Goal: Task Accomplishment & Management: Use online tool/utility

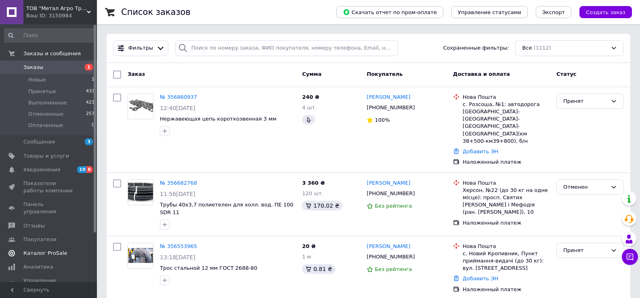
click at [52, 250] on span "Каталог ProSale" at bounding box center [45, 253] width 44 height 7
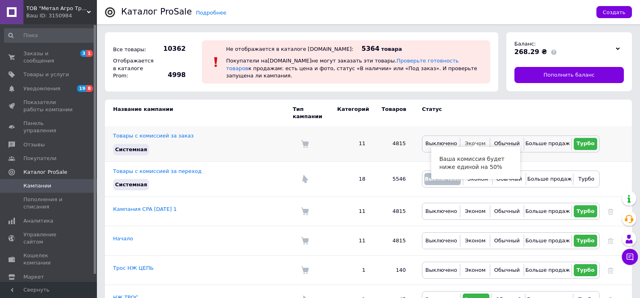
click at [479, 141] on span "Эконом" at bounding box center [475, 144] width 21 height 6
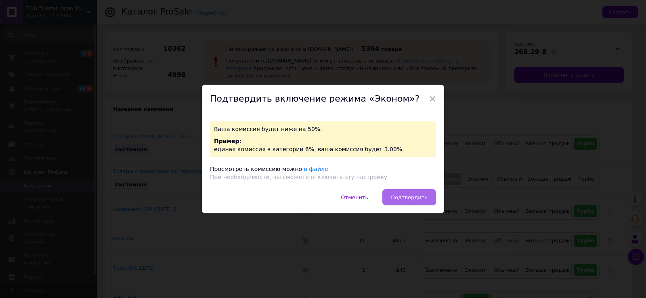
click at [426, 196] on span "Подтвердить" at bounding box center [409, 198] width 37 height 6
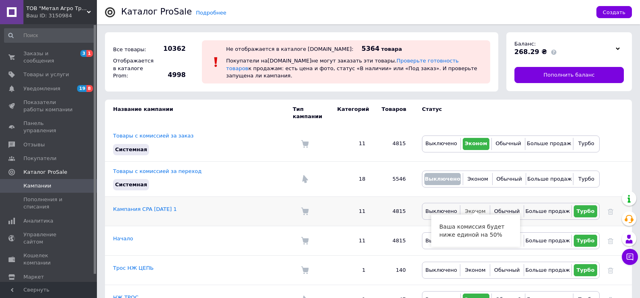
click at [478, 208] on span "Эконом" at bounding box center [475, 211] width 21 height 6
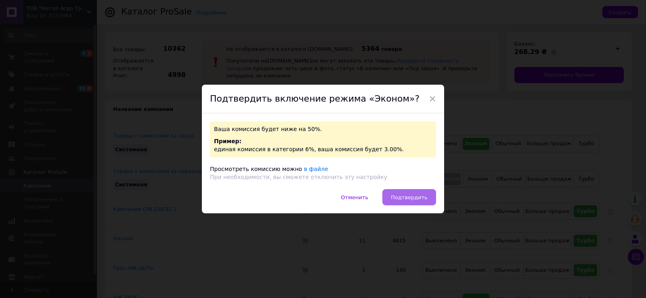
click at [413, 197] on span "Подтвердить" at bounding box center [409, 198] width 37 height 6
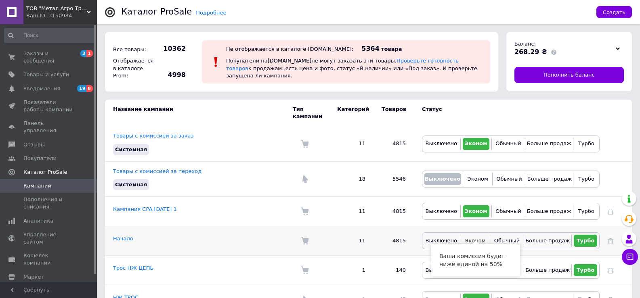
click at [480, 238] on span "Эконом" at bounding box center [475, 241] width 21 height 6
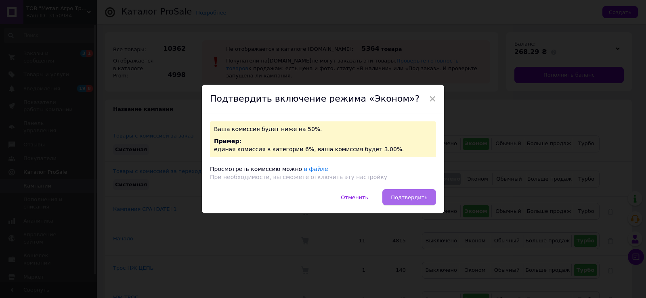
click at [412, 198] on span "Подтвердить" at bounding box center [409, 198] width 37 height 6
